Goal: Task Accomplishment & Management: Use online tool/utility

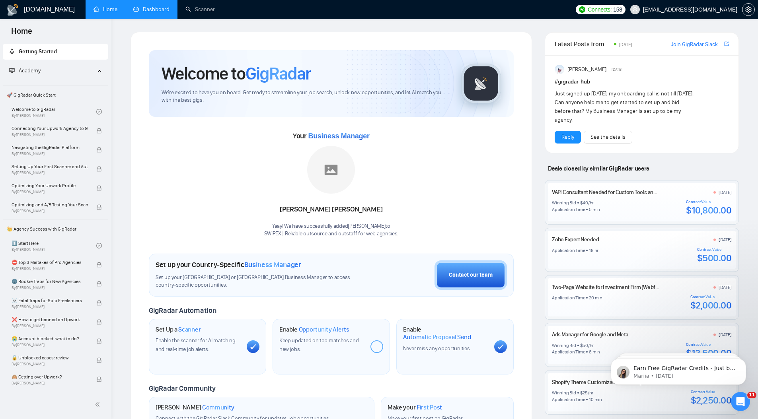
click at [156, 6] on link "Dashboard" at bounding box center [151, 9] width 36 height 7
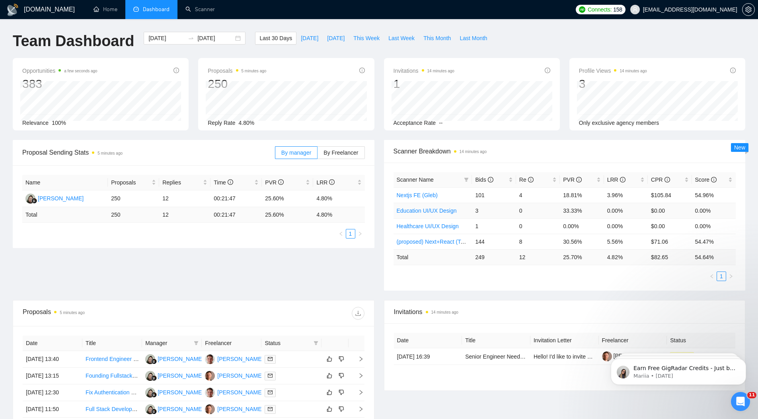
click at [572, 211] on td "33.33%" at bounding box center [582, 211] width 44 height 16
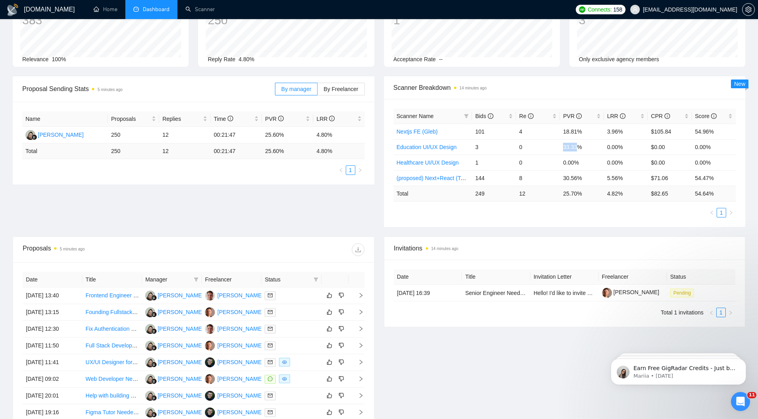
scroll to position [101, 0]
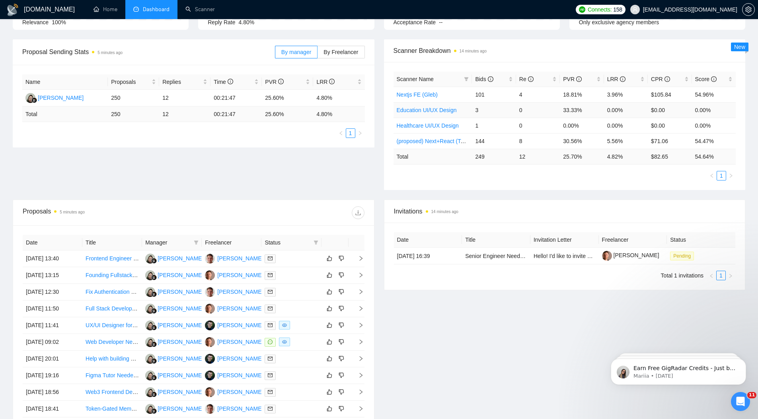
click at [538, 112] on td "0" at bounding box center [538, 110] width 44 height 16
click at [434, 111] on link "Education UI/UX Design" at bounding box center [427, 110] width 60 height 6
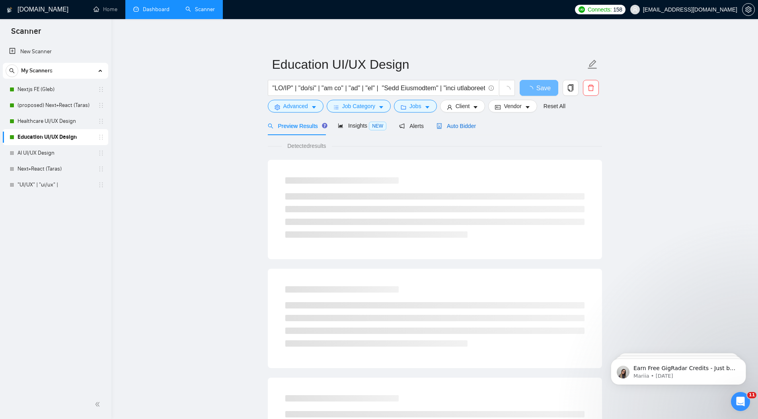
click at [460, 128] on span "Auto Bidder" at bounding box center [455, 126] width 39 height 6
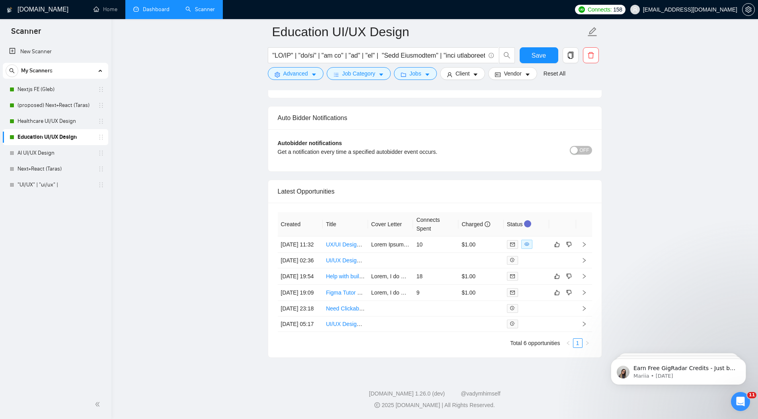
scroll to position [1988, 0]
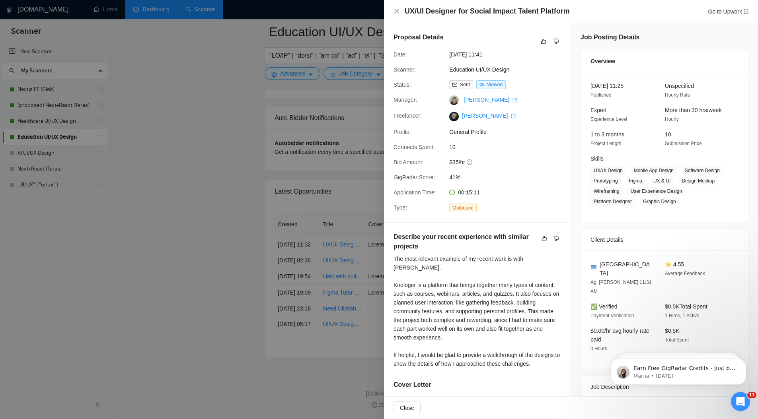
click at [360, 155] on div at bounding box center [379, 209] width 758 height 419
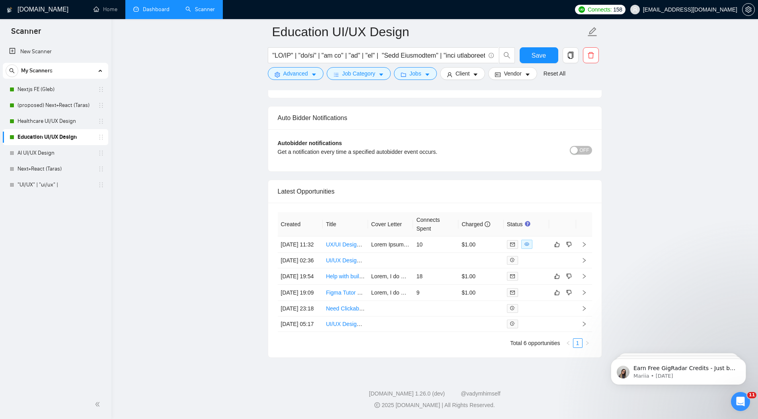
click at [151, 9] on link "Dashboard" at bounding box center [151, 9] width 36 height 7
